Goal: Transaction & Acquisition: Purchase product/service

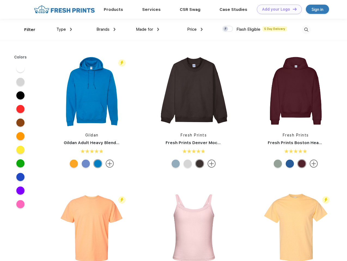
scroll to position [0, 0]
click at [277, 9] on link "Add your Logo Design Tool" at bounding box center [279, 10] width 45 height 10
click at [0, 0] on div "Design Tool" at bounding box center [0, 0] width 0 height 0
click at [292, 9] on link "Add your Logo Design Tool" at bounding box center [279, 10] width 45 height 10
click at [26, 30] on div "Filter" at bounding box center [29, 30] width 11 height 6
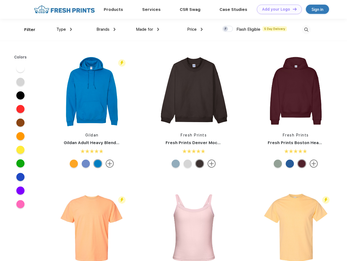
click at [64, 29] on span "Type" at bounding box center [61, 29] width 10 height 5
click at [106, 29] on span "Brands" at bounding box center [102, 29] width 13 height 5
click at [148, 29] on span "Made for" at bounding box center [144, 29] width 17 height 5
click at [195, 29] on span "Price" at bounding box center [192, 29] width 10 height 5
click at [228, 29] on div at bounding box center [227, 29] width 11 height 6
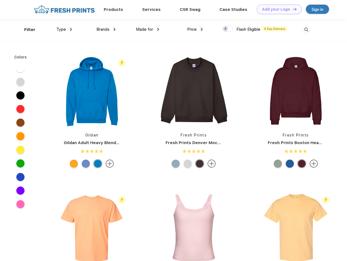
click at [226, 29] on input "checkbox" at bounding box center [224, 28] width 4 height 4
click at [306, 30] on img at bounding box center [306, 29] width 9 height 9
